Goal: Task Accomplishment & Management: Complete application form

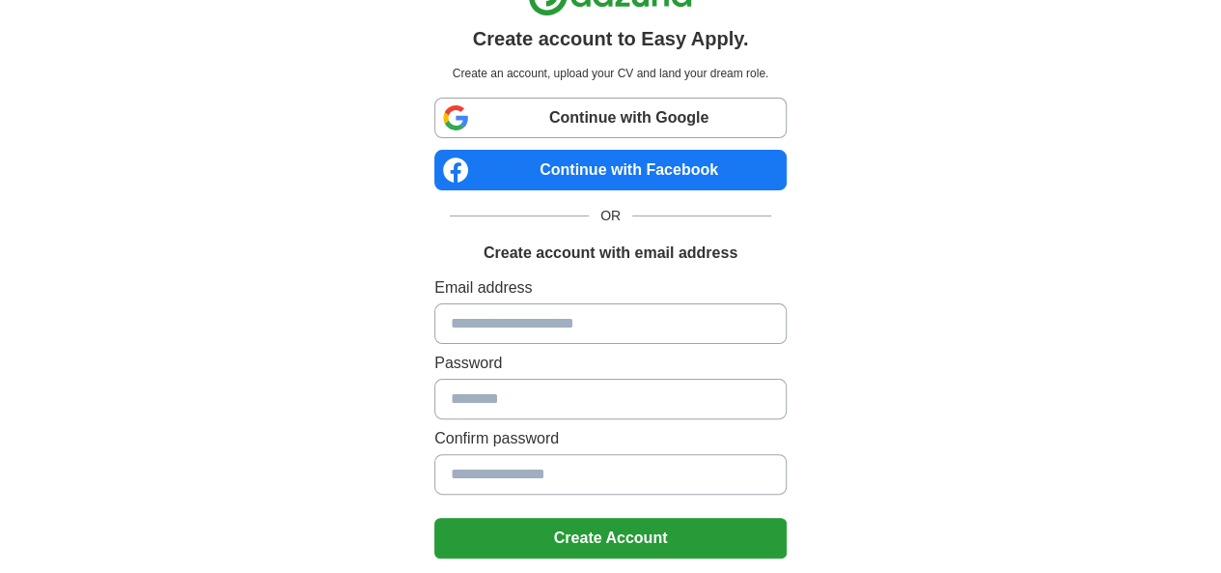
scroll to position [15, 0]
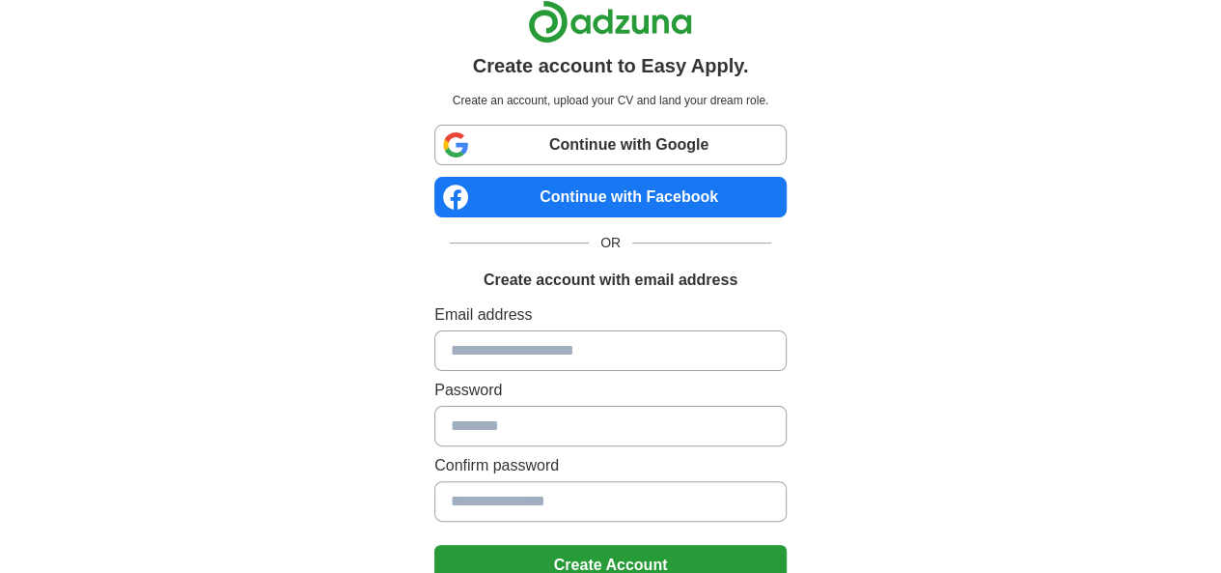
click at [515, 341] on input at bounding box center [611, 350] width 352 height 41
type input "**********"
click at [575, 561] on button "Create Account" at bounding box center [611, 565] width 352 height 41
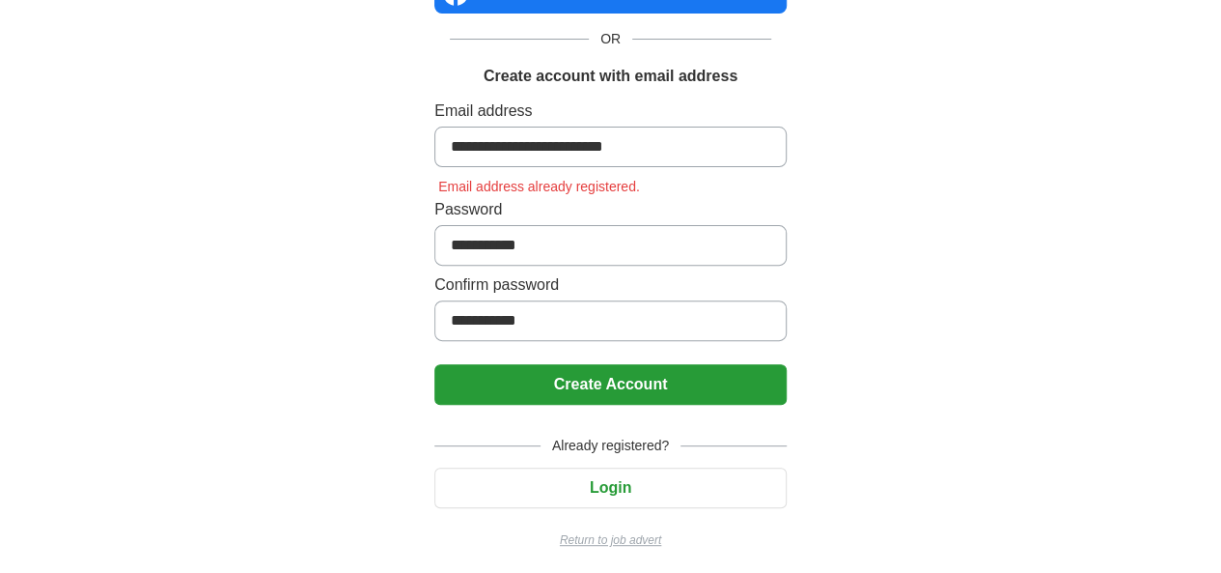
scroll to position [221, 0]
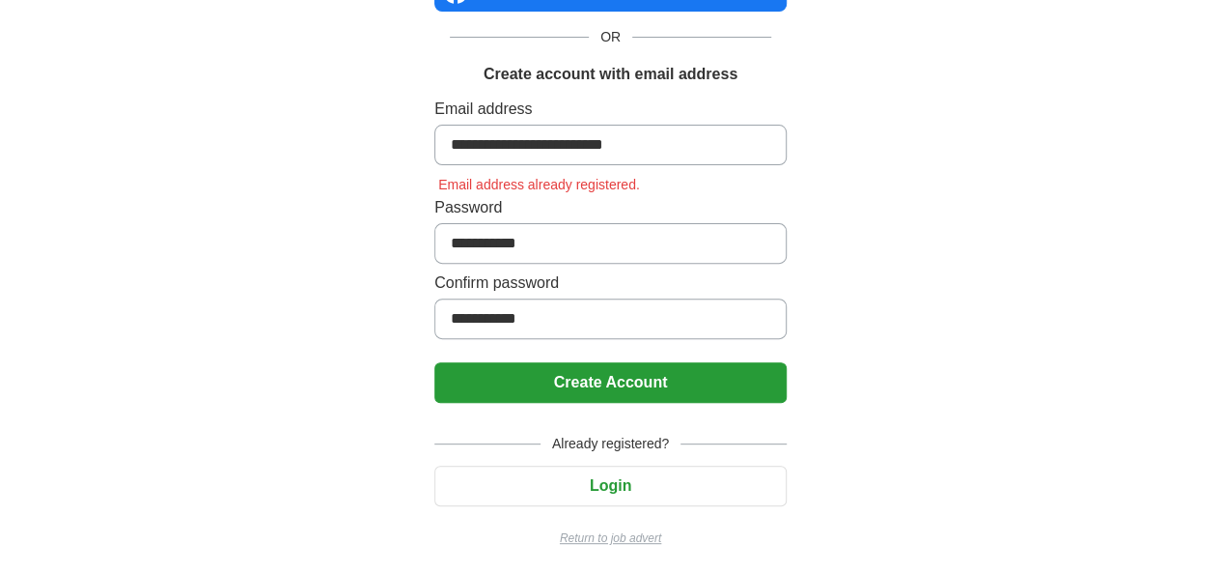
click at [624, 495] on button "Login" at bounding box center [611, 485] width 352 height 41
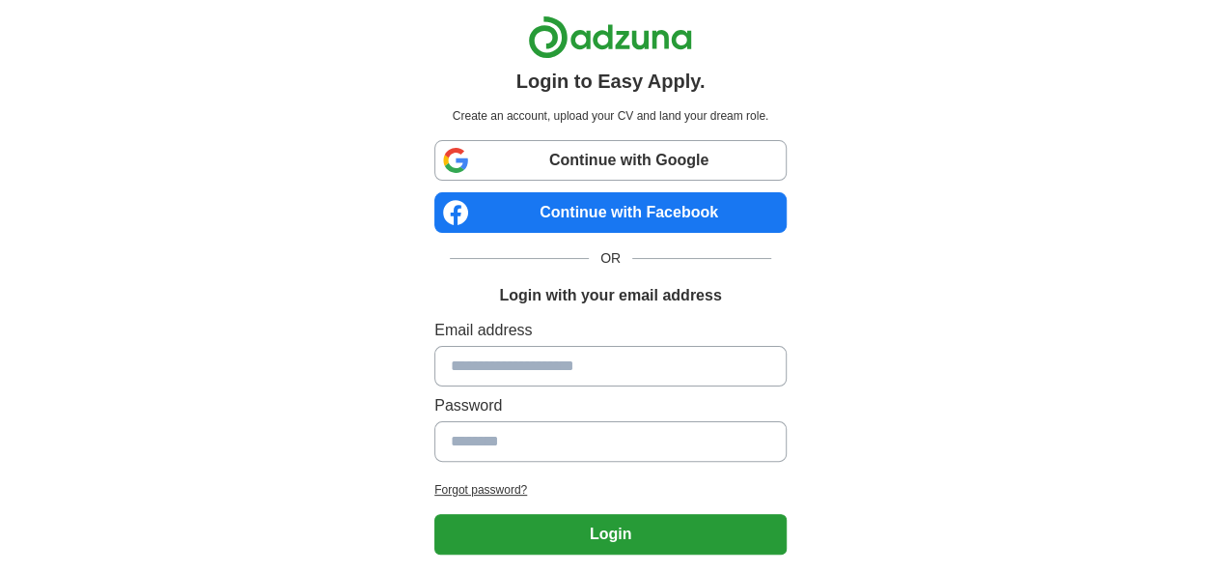
click at [661, 163] on link "Continue with Google" at bounding box center [611, 160] width 352 height 41
